Goal: Task Accomplishment & Management: Manage account settings

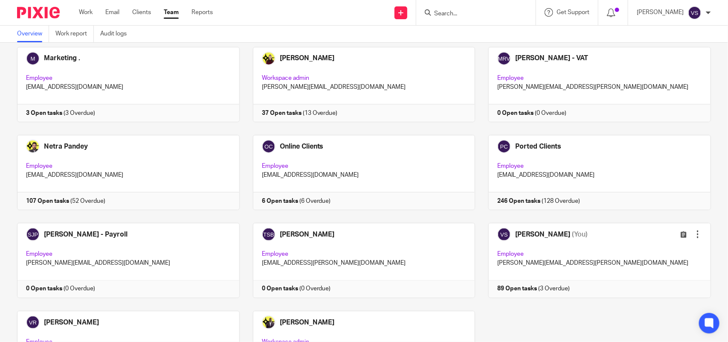
scroll to position [561, 0]
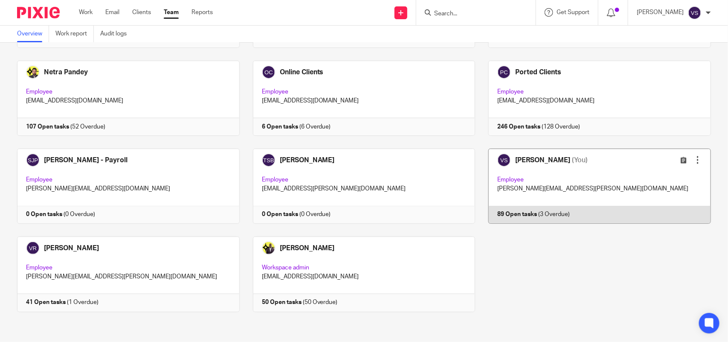
click at [636, 174] on link at bounding box center [593, 185] width 236 height 75
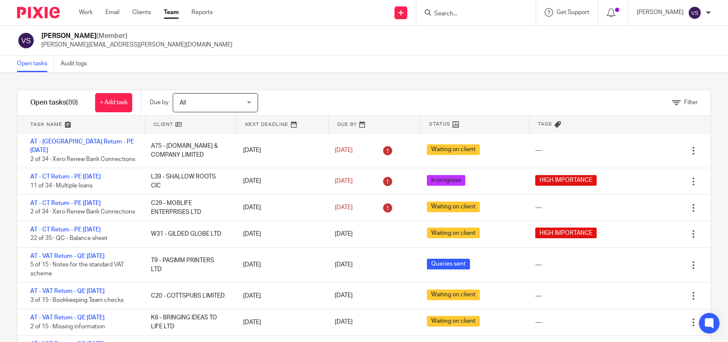
click at [453, 13] on input "Search" at bounding box center [471, 14] width 77 height 8
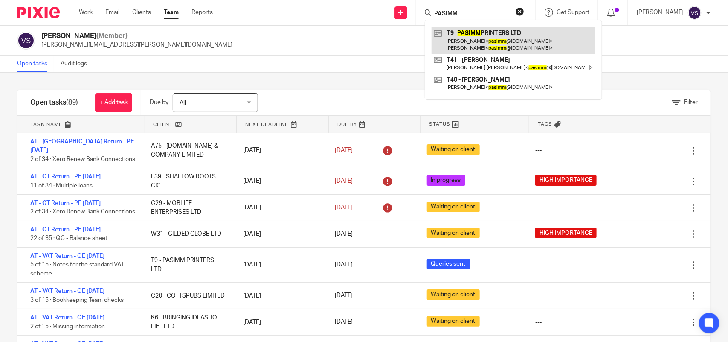
type input "PASIMM"
click at [491, 32] on link at bounding box center [514, 40] width 164 height 26
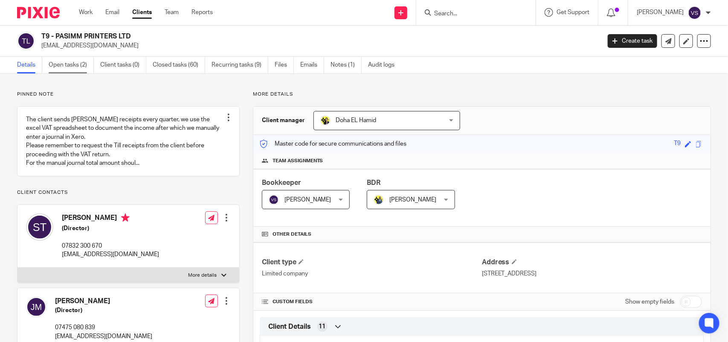
click at [58, 64] on link "Open tasks (2)" at bounding box center [71, 65] width 45 height 17
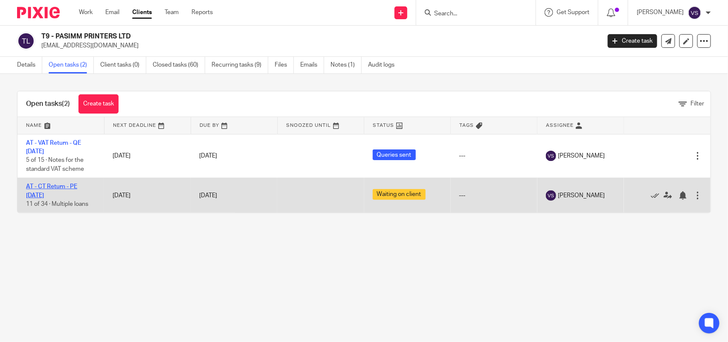
click at [69, 187] on link "AT - CT Return - PE [DATE]" at bounding box center [51, 190] width 51 height 15
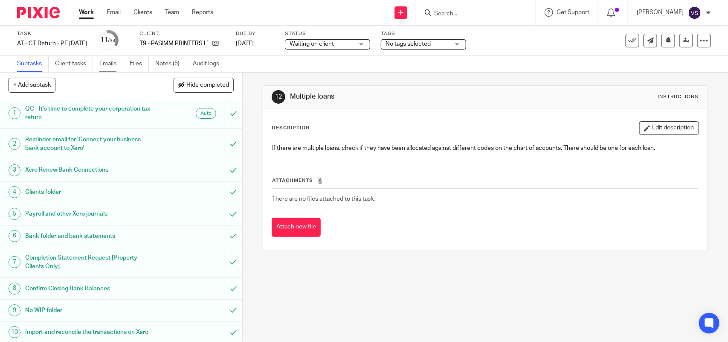
click at [107, 63] on link "Emails" at bounding box center [111, 63] width 24 height 17
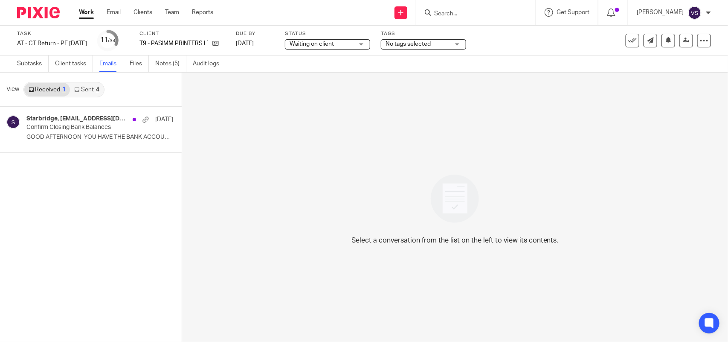
click at [89, 86] on link "Sent 4" at bounding box center [86, 90] width 33 height 14
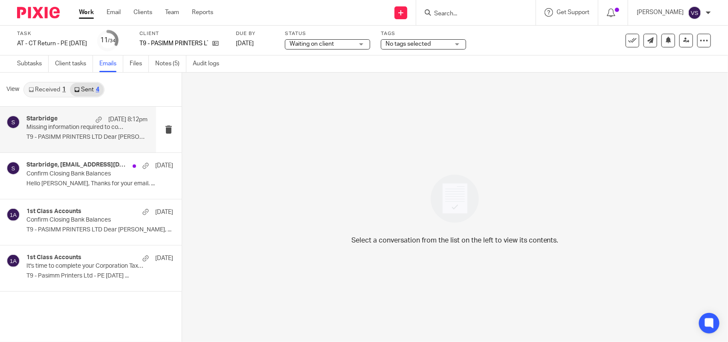
click at [82, 136] on p "T9 - PASIMM PRINTERS LTD Dear Simon, ..." at bounding box center [86, 137] width 121 height 7
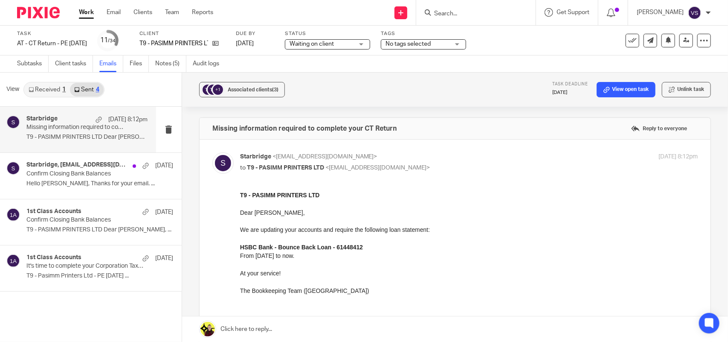
click at [54, 86] on link "Received 1" at bounding box center [47, 90] width 46 height 14
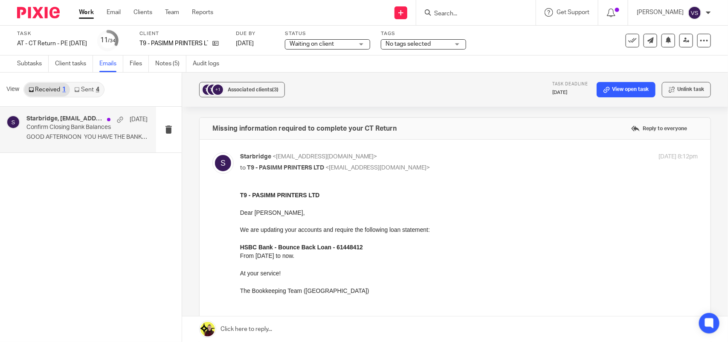
click at [68, 129] on p "Confirm Closing Bank Balances" at bounding box center [74, 127] width 97 height 7
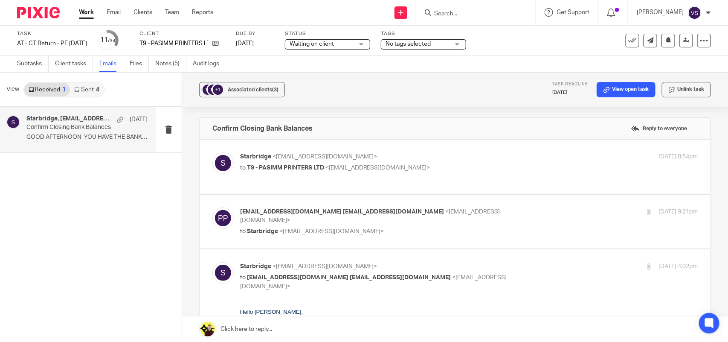
click at [68, 129] on p "Confirm Closing Bank Balances" at bounding box center [74, 127] width 97 height 7
click at [440, 232] on div "pasimm@btinternet.com pasimm@btinternet.com <pasimm@btinternet.com> to Starbrid…" at bounding box center [454, 221] width 485 height 29
click at [467, 227] on p "to Starbridge <info@starbridge.uk>" at bounding box center [392, 231] width 305 height 9
checkbox input "true"
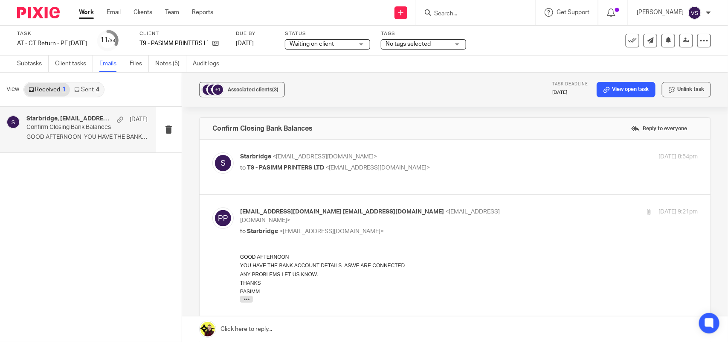
click at [453, 169] on p "to T9 - PASIMM PRINTERS LTD <pasimm@btinternet.com>" at bounding box center [392, 167] width 305 height 9
checkbox input "true"
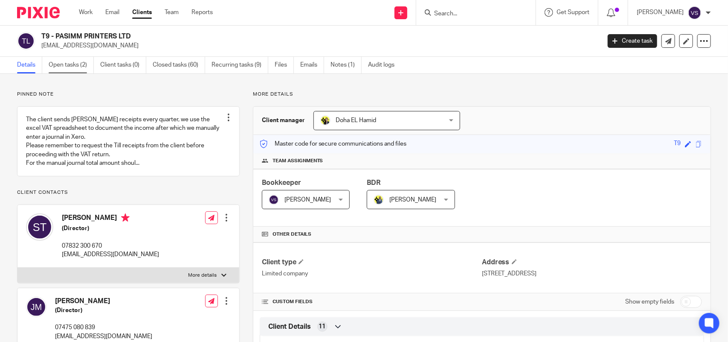
click at [64, 67] on link "Open tasks (2)" at bounding box center [71, 65] width 45 height 17
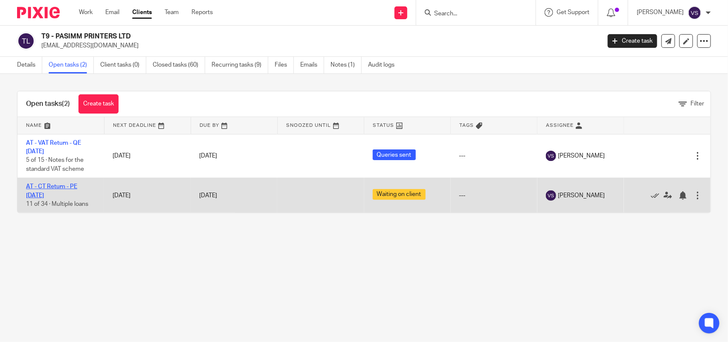
click at [60, 186] on link "AT - CT Return - PE [DATE]" at bounding box center [51, 190] width 51 height 15
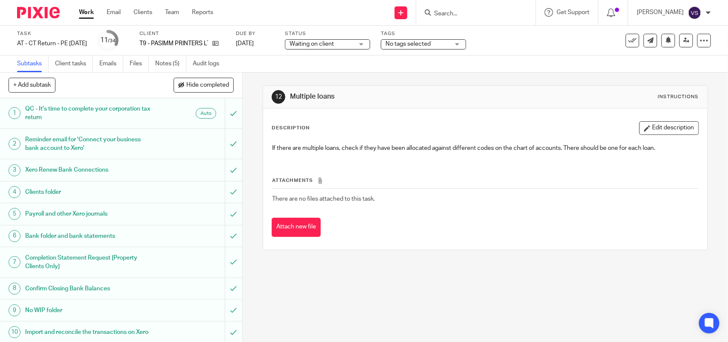
click at [334, 42] on span "Waiting on client" at bounding box center [312, 44] width 44 height 6
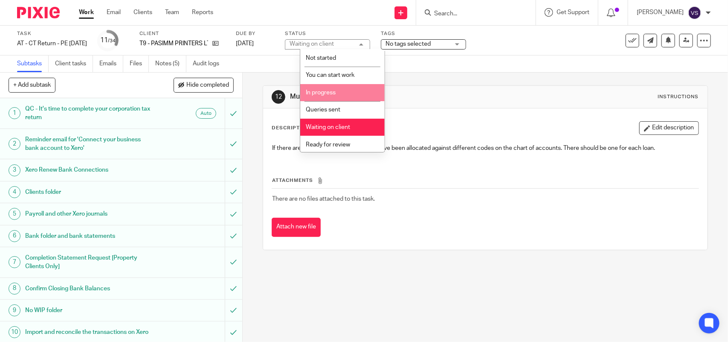
click at [363, 88] on li "In progress" at bounding box center [342, 92] width 84 height 17
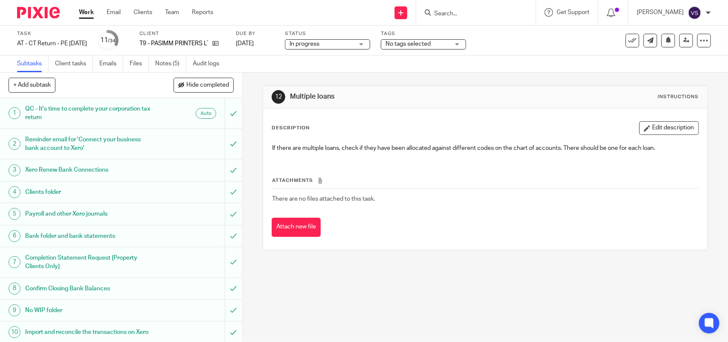
click at [470, 14] on input "Search" at bounding box center [471, 14] width 77 height 8
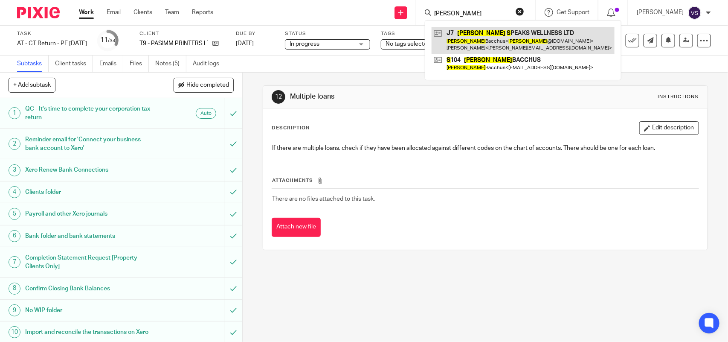
type input "GAVIN S"
click at [495, 35] on link at bounding box center [523, 40] width 183 height 26
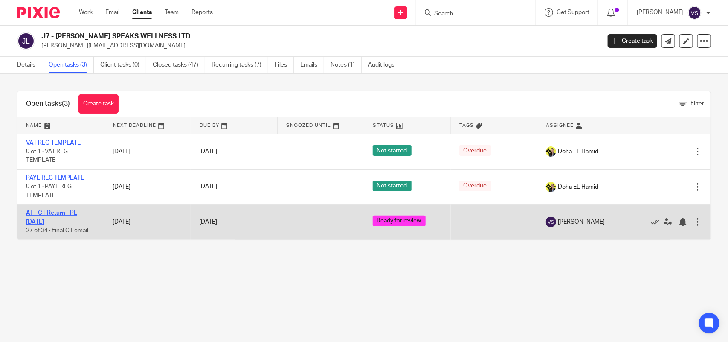
click at [55, 214] on link "AT - CT Return - PE [DATE]" at bounding box center [51, 217] width 51 height 15
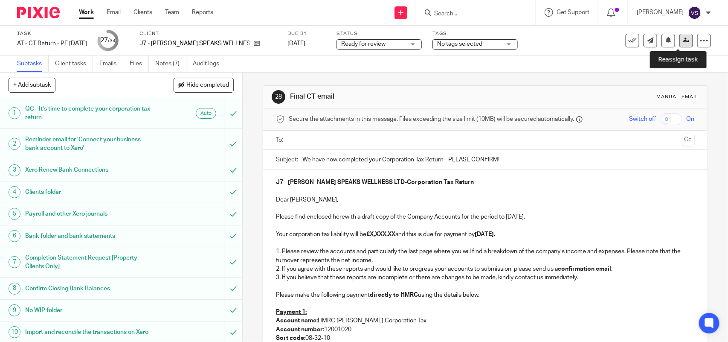
click at [683, 39] on icon at bounding box center [686, 40] width 6 height 6
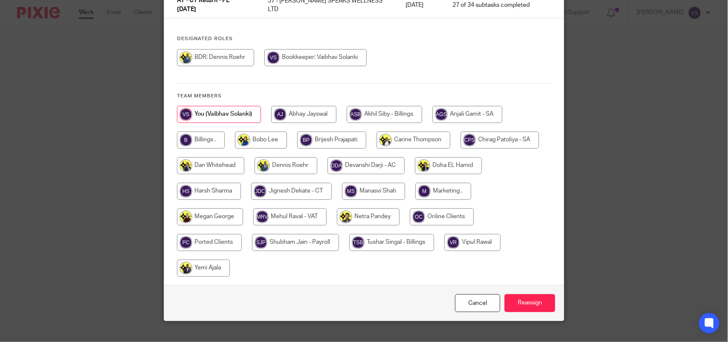
scroll to position [94, 0]
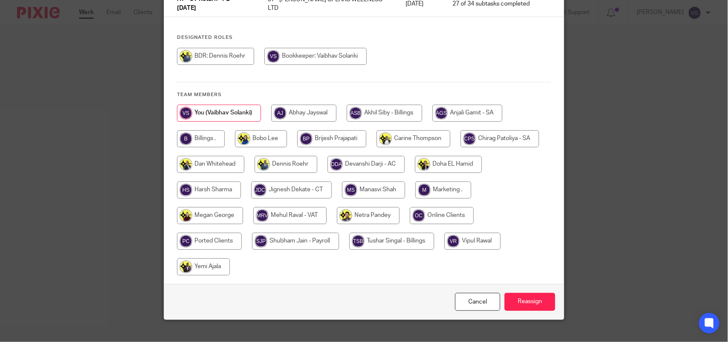
click at [288, 181] on input "radio" at bounding box center [291, 189] width 81 height 17
radio input "true"
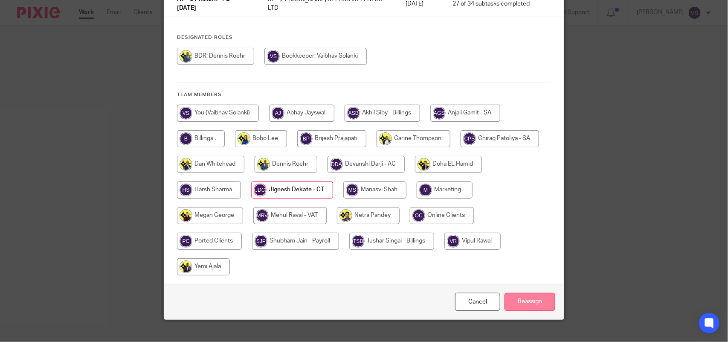
click at [523, 293] on input "Reassign" at bounding box center [530, 302] width 51 height 18
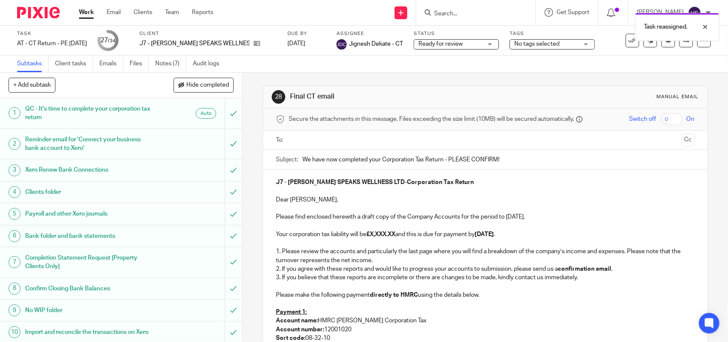
click at [454, 12] on div "Task reassigned." at bounding box center [542, 25] width 356 height 32
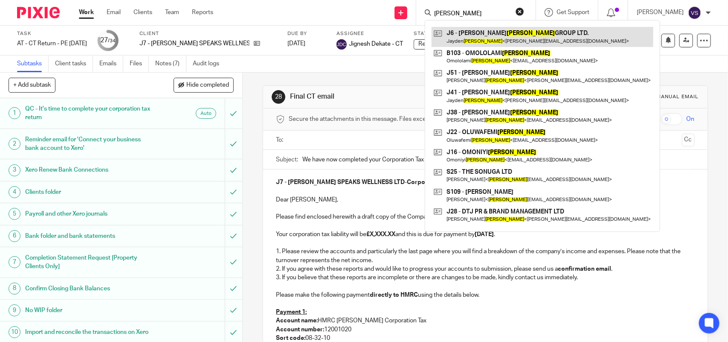
type input "[PERSON_NAME]"
click at [550, 33] on link at bounding box center [543, 37] width 222 height 20
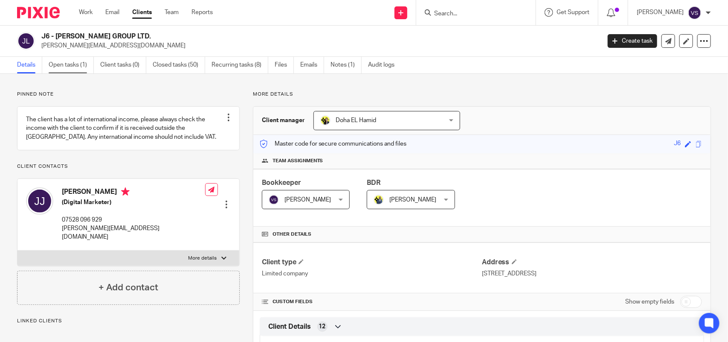
click at [73, 65] on link "Open tasks (1)" at bounding box center [71, 65] width 45 height 17
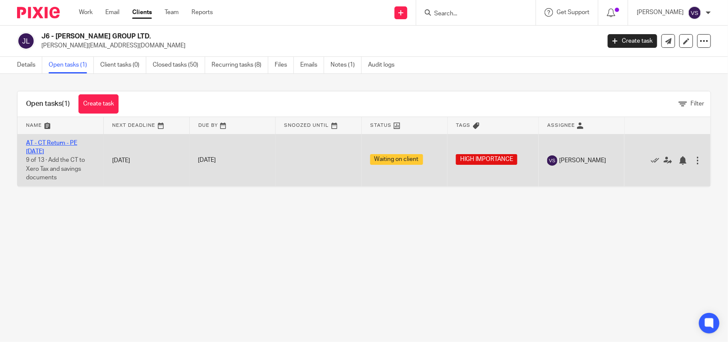
click at [62, 142] on link "AT - CT Return - PE [DATE]" at bounding box center [51, 147] width 51 height 15
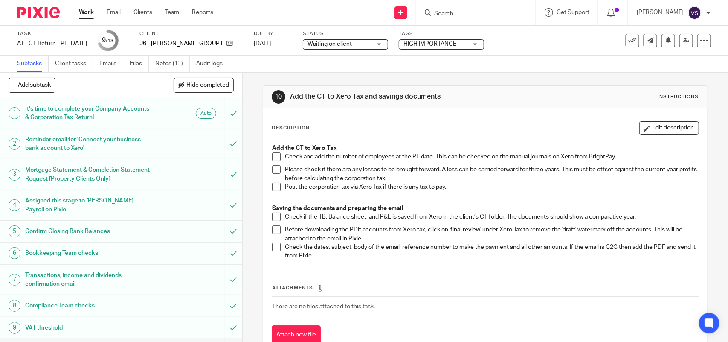
click at [357, 43] on span "Waiting on client" at bounding box center [340, 44] width 64 height 9
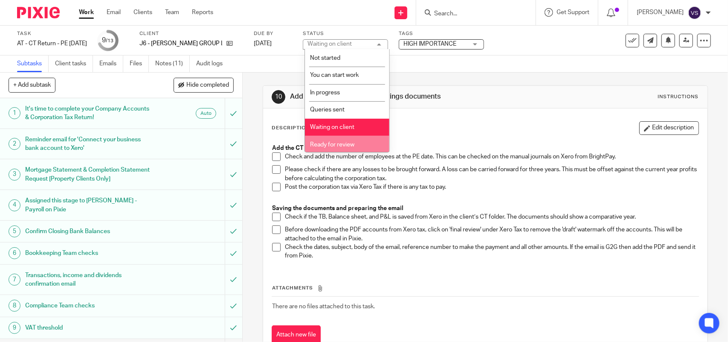
click at [354, 142] on span "Ready for review" at bounding box center [333, 145] width 44 height 6
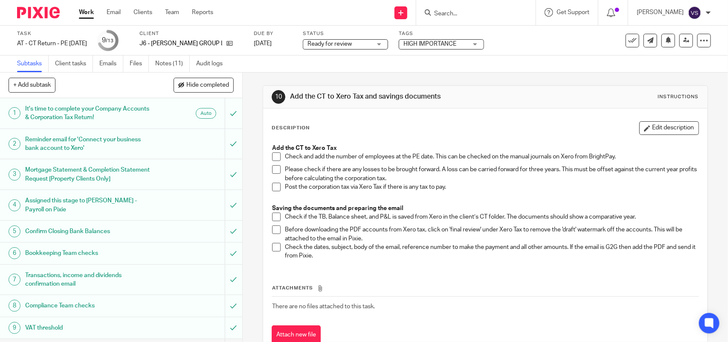
click at [420, 76] on div "10 Add the CT to Xero Tax and savings documents Instructions Description Edit d…" at bounding box center [485, 222] width 445 height 298
click at [679, 44] on link at bounding box center [686, 41] width 14 height 14
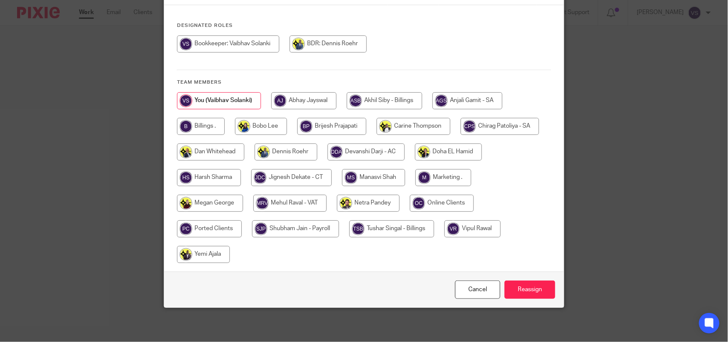
scroll to position [94, 0]
click at [304, 174] on input "radio" at bounding box center [291, 177] width 81 height 17
radio input "true"
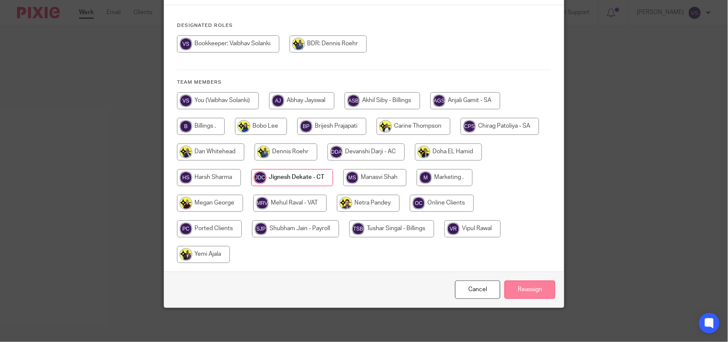
click at [535, 284] on input "Reassign" at bounding box center [530, 289] width 51 height 18
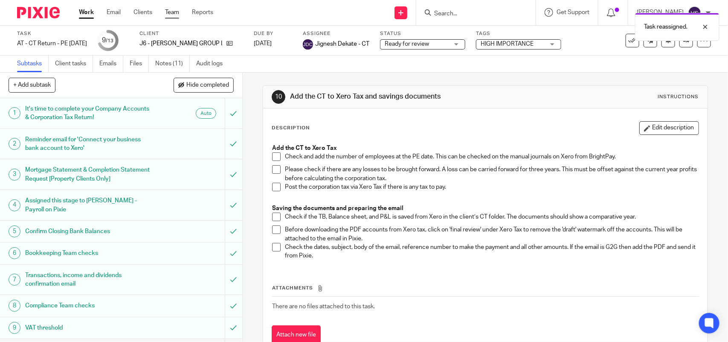
click at [173, 15] on link "Team" at bounding box center [172, 12] width 14 height 9
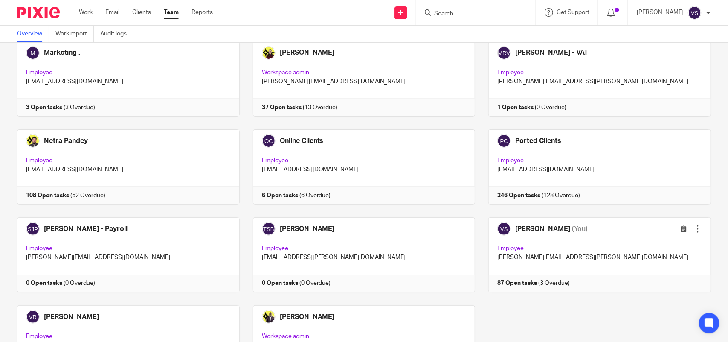
scroll to position [561, 0]
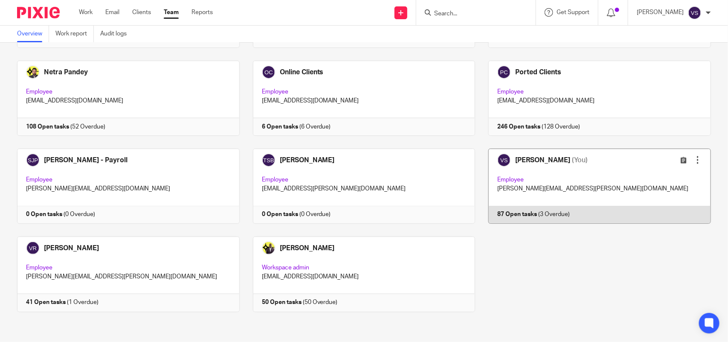
click at [576, 182] on link at bounding box center [593, 185] width 236 height 75
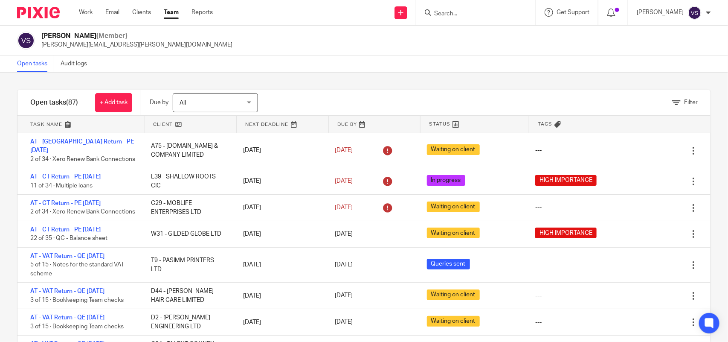
click at [459, 9] on form at bounding box center [478, 12] width 91 height 11
click at [470, 13] on input "Search" at bounding box center [471, 14] width 77 height 8
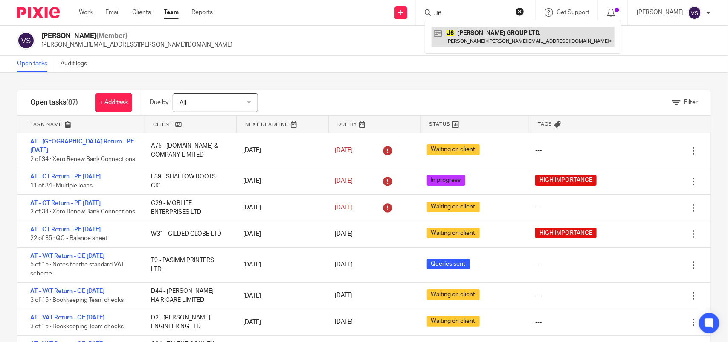
type input "J6"
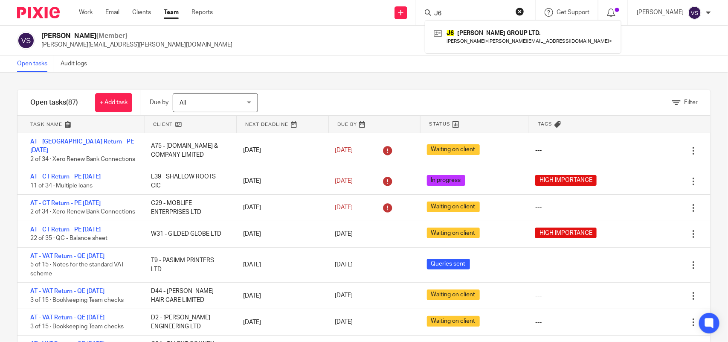
click at [310, 90] on div "Filter" at bounding box center [494, 102] width 431 height 25
click at [313, 60] on div "Open tasks Audit logs" at bounding box center [364, 63] width 728 height 17
click at [460, 15] on input "Search" at bounding box center [471, 14] width 77 height 8
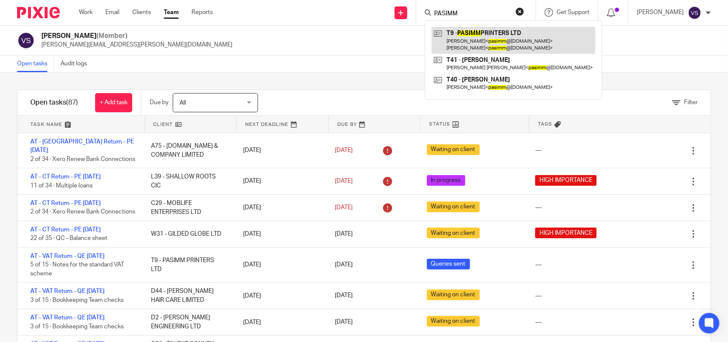
type input "PASIMM"
click at [508, 28] on link at bounding box center [514, 40] width 164 height 26
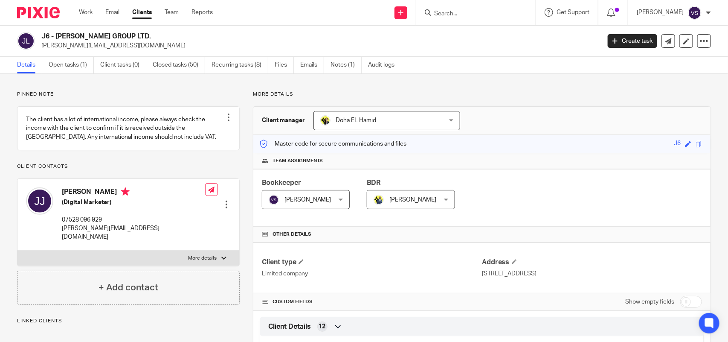
click at [148, 30] on div "J6 - J.JOHNSON GROUP LTD. jayden@contactjayden.com Create task Update from Comp…" at bounding box center [364, 41] width 728 height 31
click at [487, 12] on input "Search" at bounding box center [471, 14] width 77 height 8
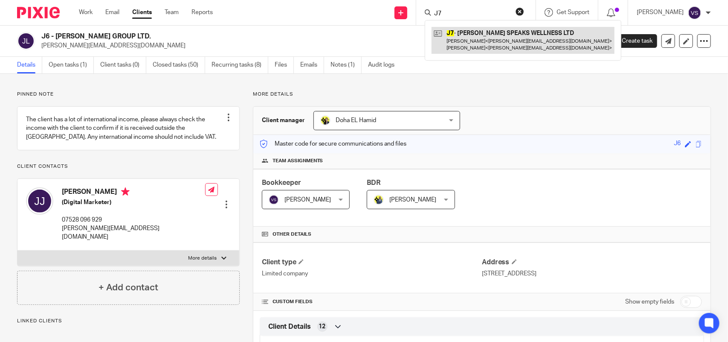
type input "J7"
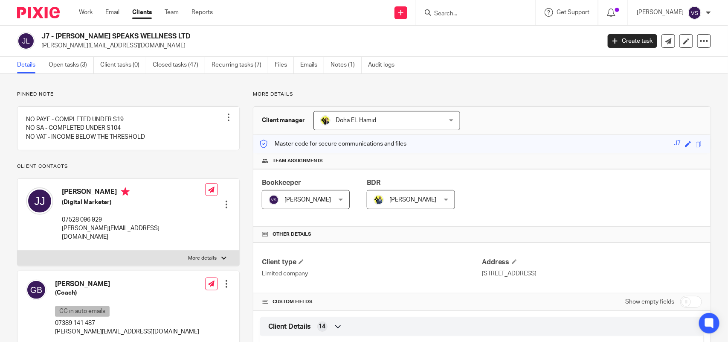
drag, startPoint x: 41, startPoint y: 39, endPoint x: 156, endPoint y: 39, distance: 115.6
click at [156, 39] on div "J7 - [PERSON_NAME] SPEAKS WELLNESS LTD [PERSON_NAME][EMAIL_ADDRESS][DOMAIN_NAME]" at bounding box center [306, 41] width 578 height 18
copy h2 "J7 - [PERSON_NAME] SPEAKS WELLNESS LTD"
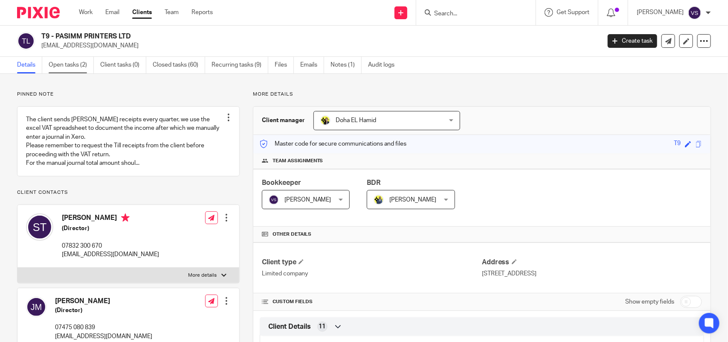
click at [65, 68] on link "Open tasks (2)" at bounding box center [71, 65] width 45 height 17
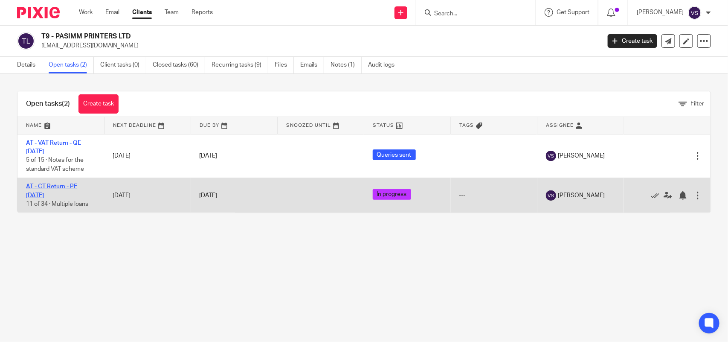
click at [64, 185] on link "AT - CT Return - PE [DATE]" at bounding box center [51, 190] width 51 height 15
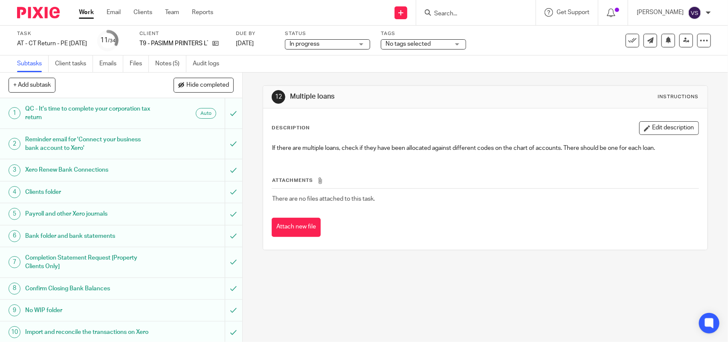
click at [427, 60] on div "Subtasks Client tasks Emails Files Notes (5) Audit logs" at bounding box center [364, 63] width 728 height 17
click at [395, 90] on div "12 Multiple loans Instructions" at bounding box center [485, 97] width 444 height 23
click at [446, 81] on div "12 Multiple loans Instructions Description Edit description If there are multip…" at bounding box center [485, 168] width 445 height 190
click at [453, 13] on input "Search" at bounding box center [471, 14] width 77 height 8
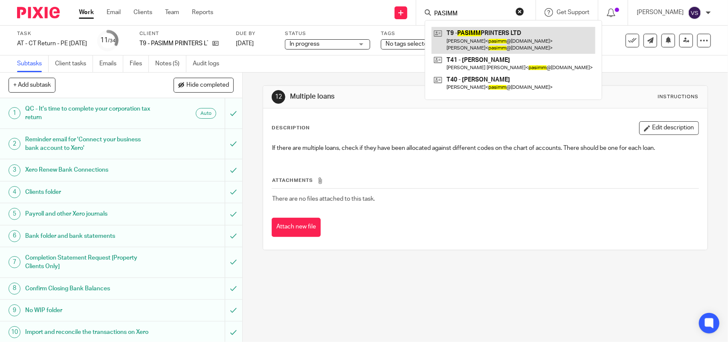
type input "PASIMM"
click at [493, 40] on link at bounding box center [514, 40] width 164 height 26
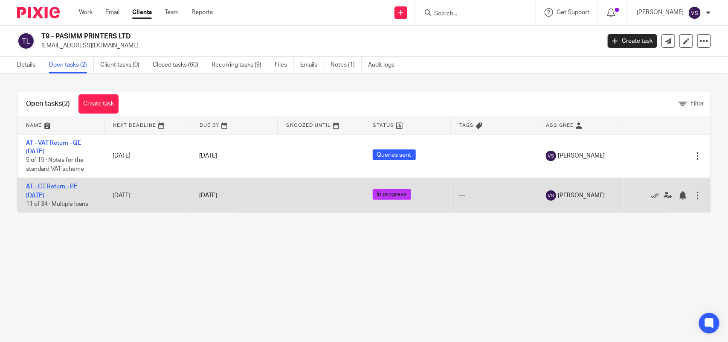
click at [67, 186] on link "AT - CT Return - PE [DATE]" at bounding box center [51, 190] width 51 height 15
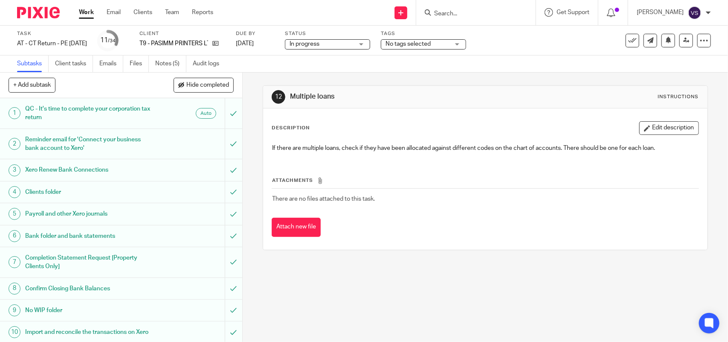
click at [462, 15] on input "Search" at bounding box center [471, 14] width 77 height 8
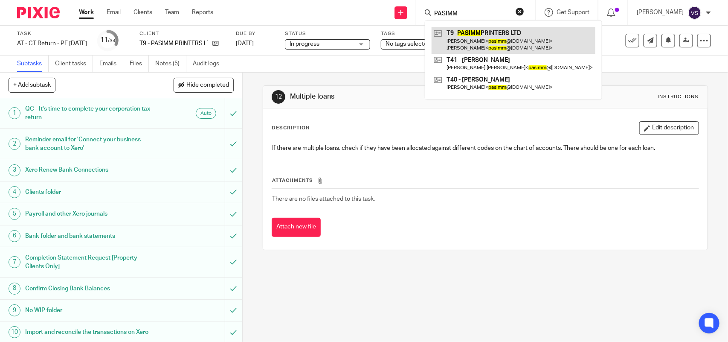
type input "PASIMM"
click at [474, 40] on link at bounding box center [514, 40] width 164 height 26
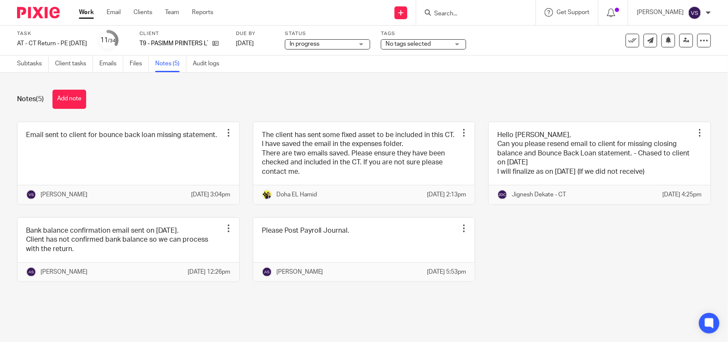
click at [452, 14] on input "Search" at bounding box center [471, 14] width 77 height 8
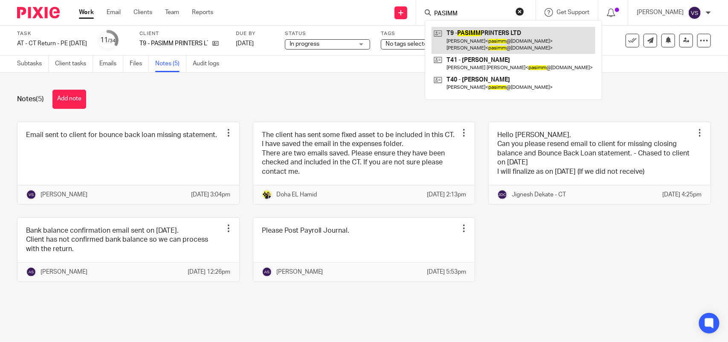
type input "PASIMM"
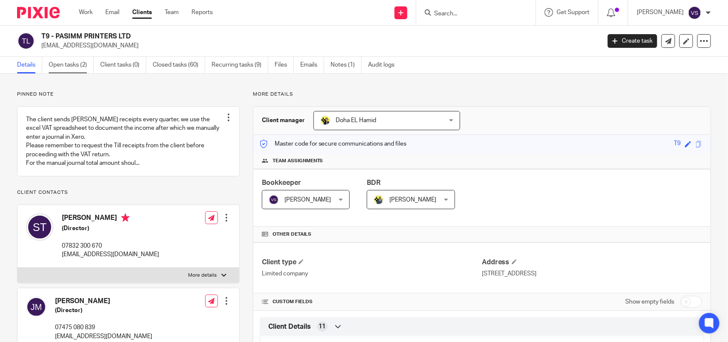
click at [68, 59] on link "Open tasks (2)" at bounding box center [71, 65] width 45 height 17
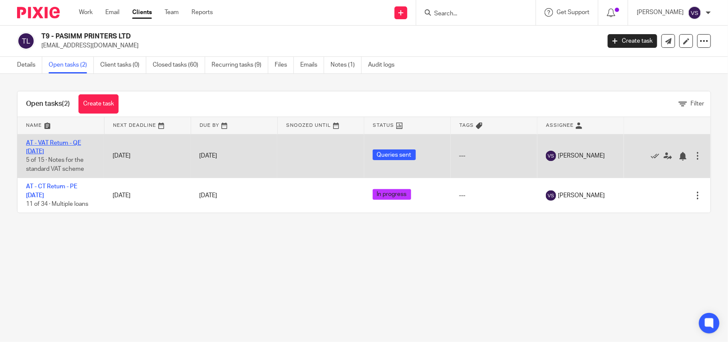
click at [66, 142] on link "AT - VAT Return - QE 31-08-2025" at bounding box center [53, 147] width 55 height 15
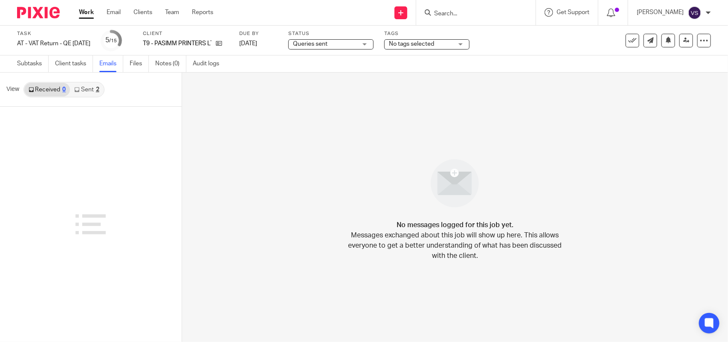
click at [77, 88] on icon at bounding box center [76, 89] width 5 height 5
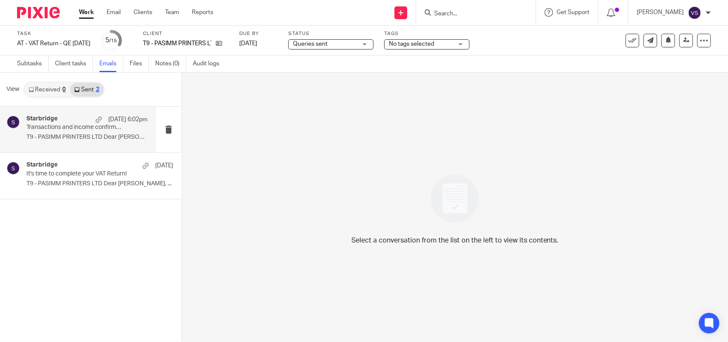
click at [90, 128] on p "Transactions and income confirmation required to complete your VAT Return" at bounding box center [74, 127] width 97 height 7
click at [56, 125] on p "Transactions and income confirmation required to complete your VAT Return" at bounding box center [74, 127] width 97 height 7
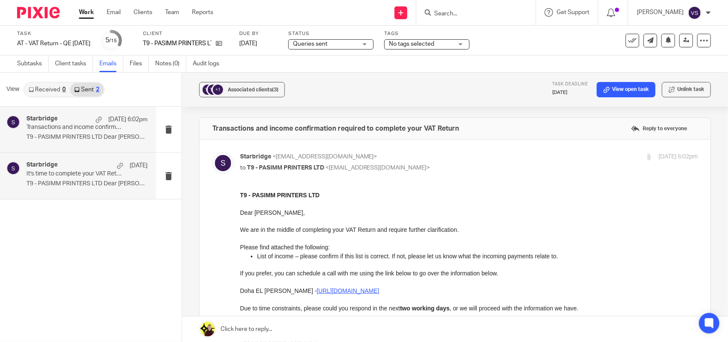
click at [45, 171] on p "It's time to complete your VAT Return!" at bounding box center [74, 173] width 97 height 7
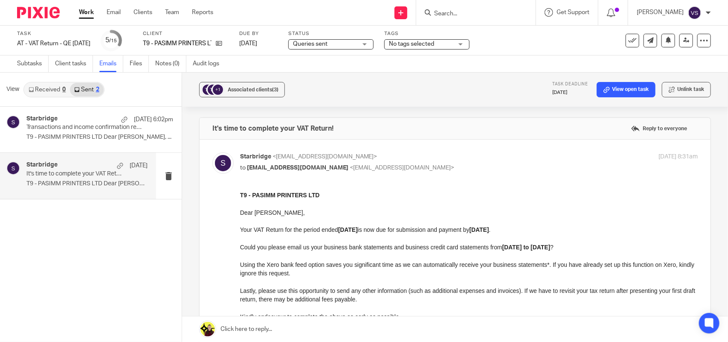
click at [67, 84] on link "Received 0" at bounding box center [47, 90] width 46 height 14
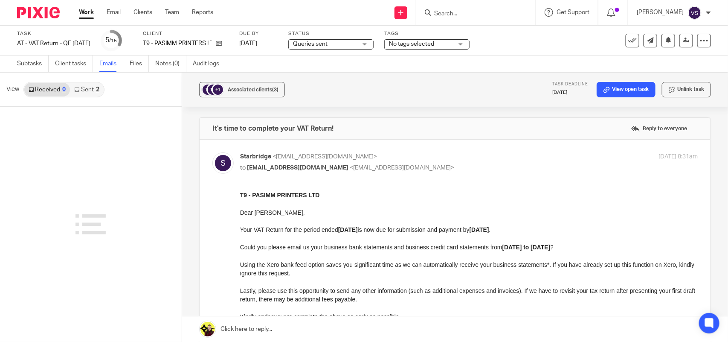
click at [83, 87] on link "Sent 2" at bounding box center [86, 90] width 33 height 14
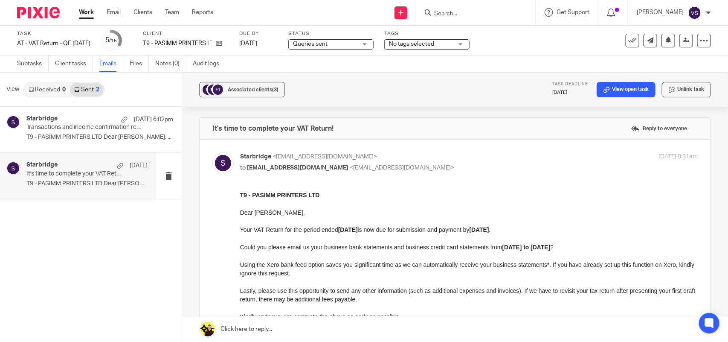
click at [78, 180] on div "Starbridge 1 Sep It's time to complete your VAT Return! T9 - PASIMM PRINTERS LT…" at bounding box center [86, 175] width 121 height 29
click at [97, 128] on p "Transactions and income confirmation required to complete your VAT Return" at bounding box center [74, 127] width 97 height 7
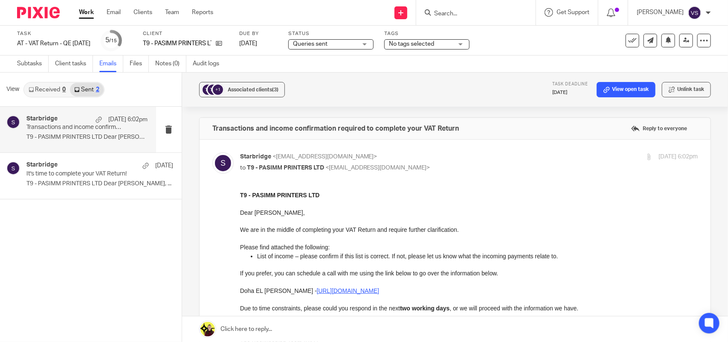
click at [354, 202] on p at bounding box center [469, 203] width 458 height 9
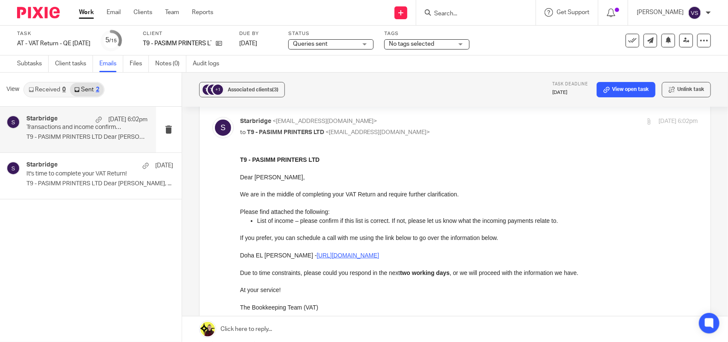
scroll to position [53, 0]
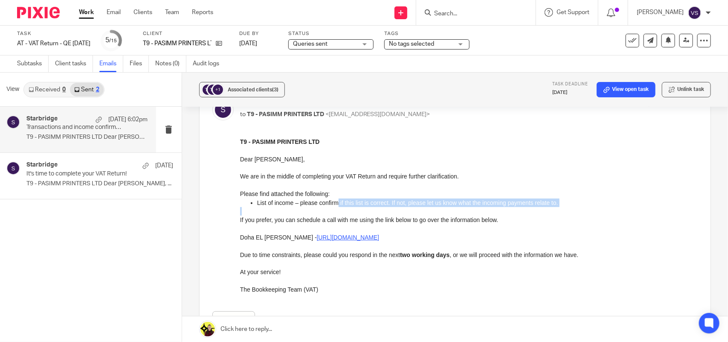
drag, startPoint x: 336, startPoint y: 202, endPoint x: 470, endPoint y: 206, distance: 134.4
click at [470, 206] on div "T9 - PASIMM PRINTERS LTD Dear Simon, We are in the middle of completing your VA…" at bounding box center [469, 215] width 458 height 156
click at [470, 206] on p at bounding box center [469, 210] width 458 height 9
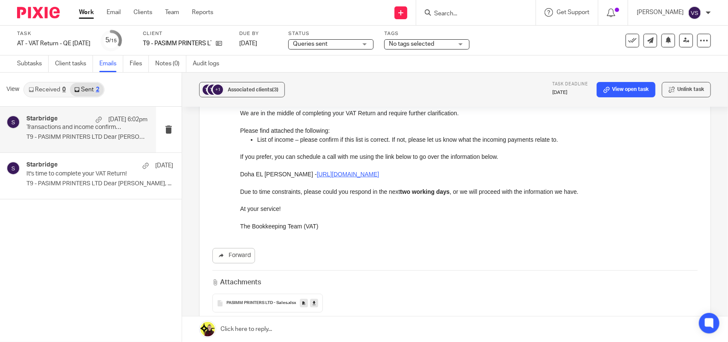
scroll to position [0, 0]
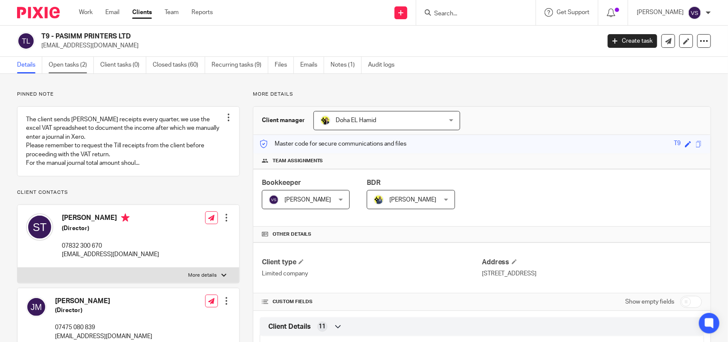
click at [67, 64] on link "Open tasks (2)" at bounding box center [71, 65] width 45 height 17
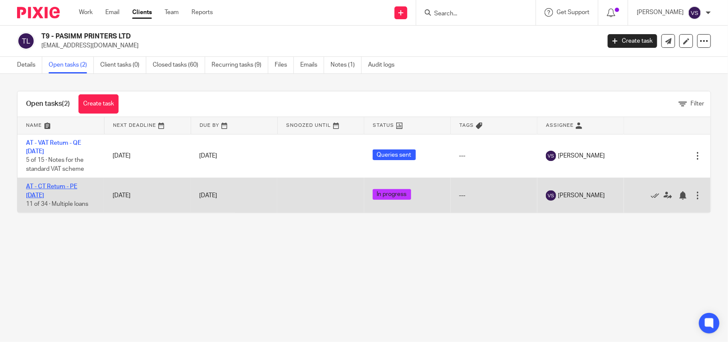
click at [63, 187] on link "AT - CT Return - PE [DATE]" at bounding box center [51, 190] width 51 height 15
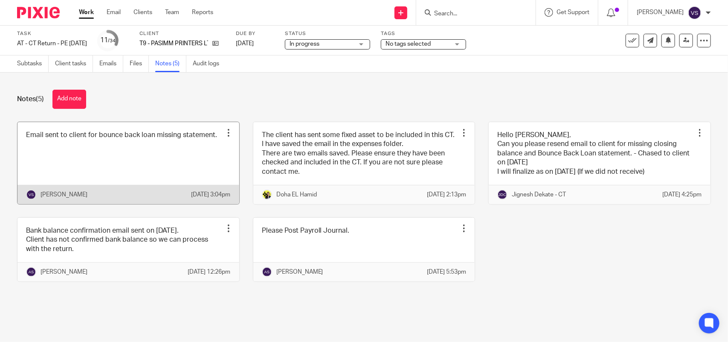
click at [95, 165] on link at bounding box center [128, 163] width 222 height 82
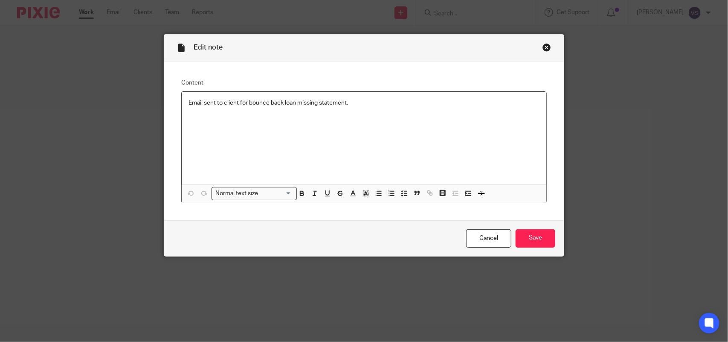
click at [354, 102] on p "Email sent to client for bounce back loan missing statement." at bounding box center [364, 103] width 351 height 9
click at [537, 241] on input "Save" at bounding box center [536, 238] width 40 height 18
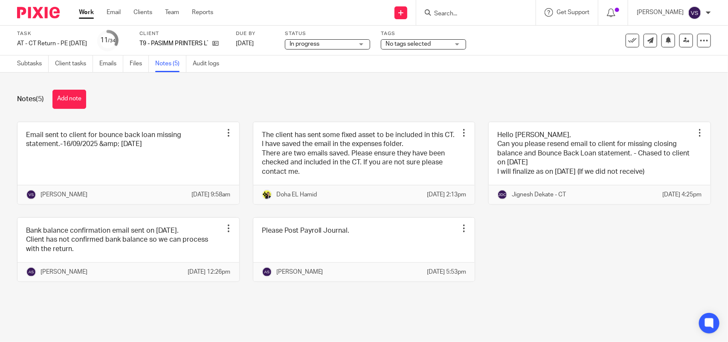
click at [318, 93] on div "Notes (5) Add note" at bounding box center [364, 99] width 694 height 19
